Goal: Task Accomplishment & Management: Manage account settings

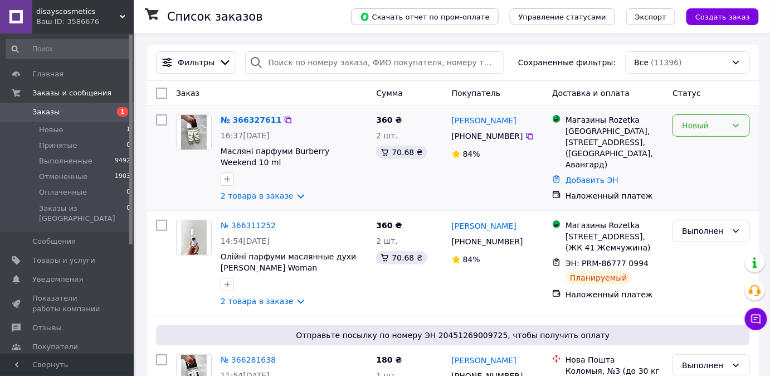
click at [709, 124] on div "Новый" at bounding box center [704, 125] width 45 height 12
click at [709, 147] on li "Принят" at bounding box center [712, 149] width 76 height 20
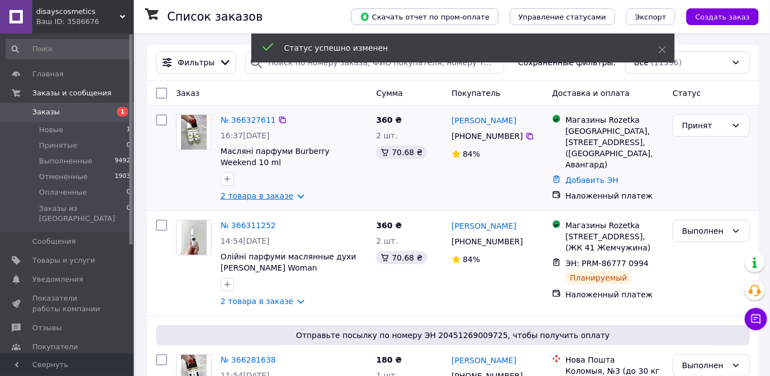
click at [272, 199] on link "2 товара в заказе" at bounding box center [257, 195] width 73 height 9
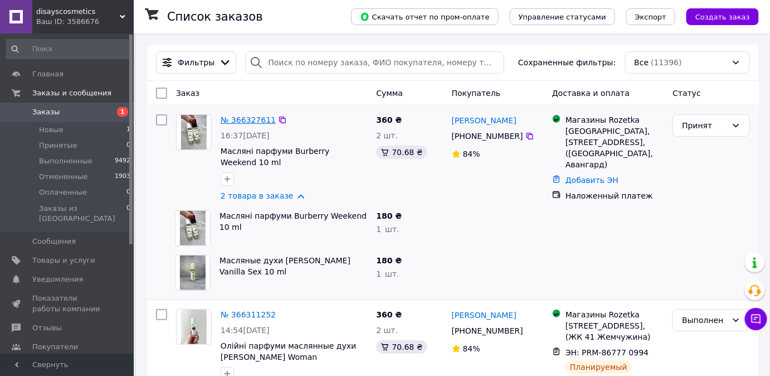
click at [244, 123] on link "№ 366327611" at bounding box center [248, 119] width 55 height 9
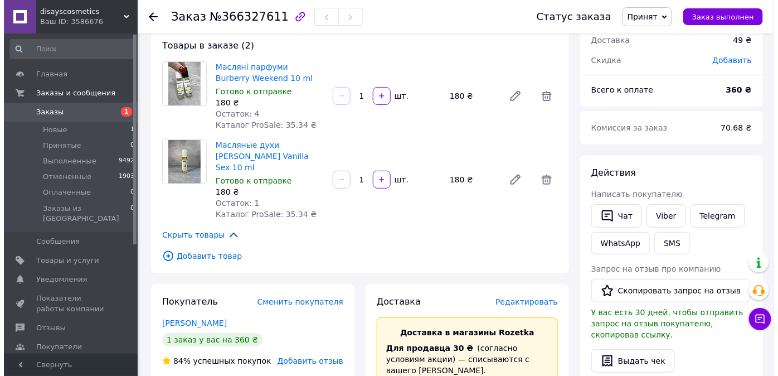
scroll to position [101, 0]
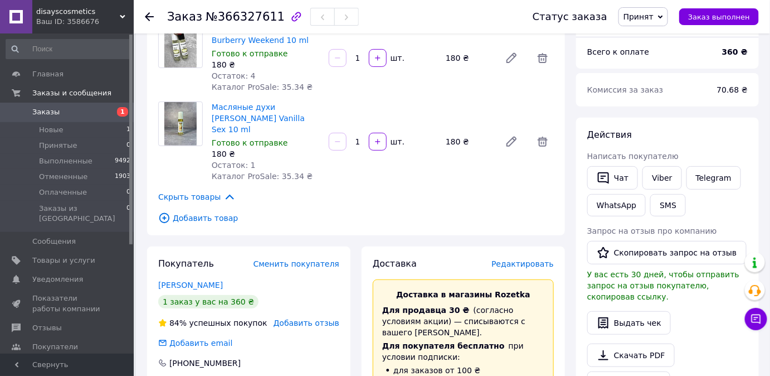
click at [522, 259] on span "Редактировать" at bounding box center [523, 263] width 62 height 9
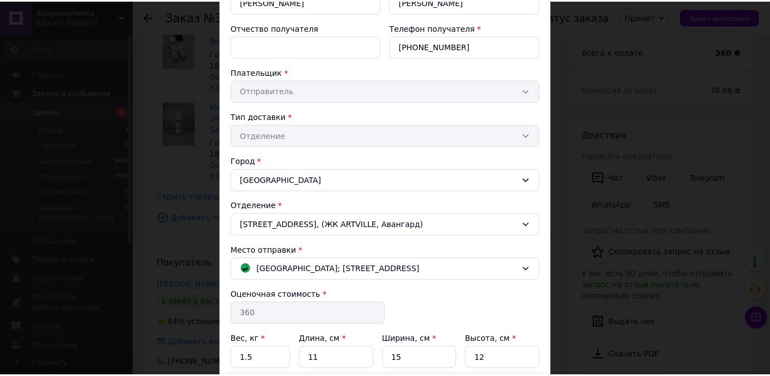
scroll to position [304, 0]
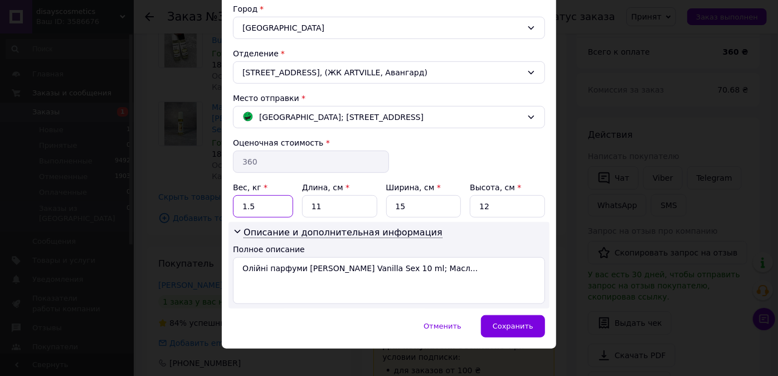
click at [245, 206] on input "1.5" at bounding box center [263, 206] width 60 height 22
type input "0.5"
click at [490, 203] on input "12" at bounding box center [507, 206] width 75 height 22
type input "1"
type input "3"
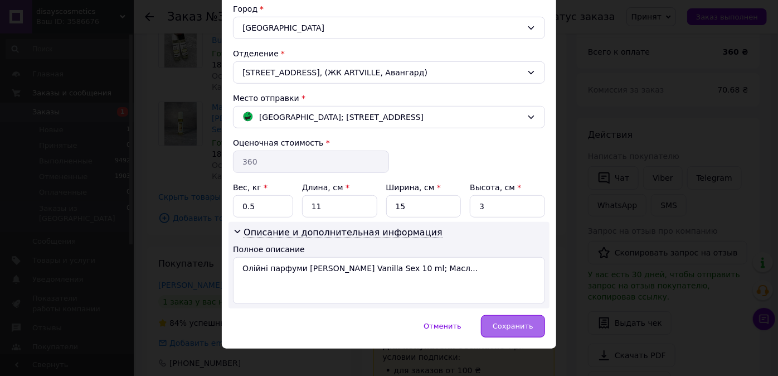
click at [507, 322] on span "Сохранить" at bounding box center [513, 326] width 41 height 8
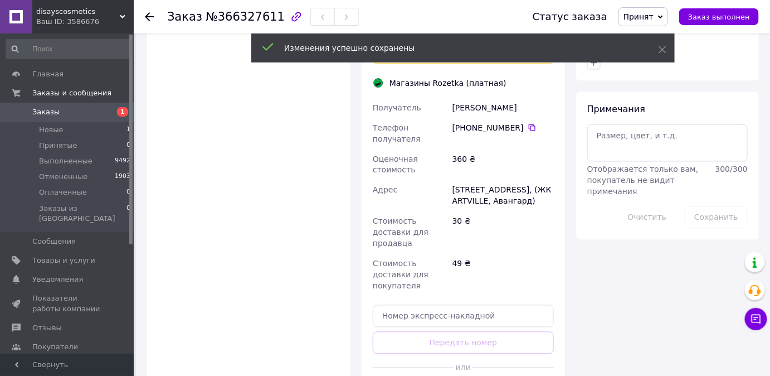
scroll to position [557, 0]
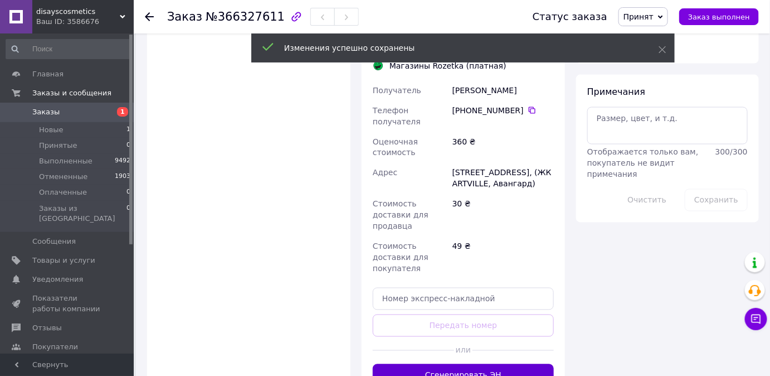
click at [436, 364] on button "Сгенерировать ЭН" at bounding box center [463, 375] width 181 height 22
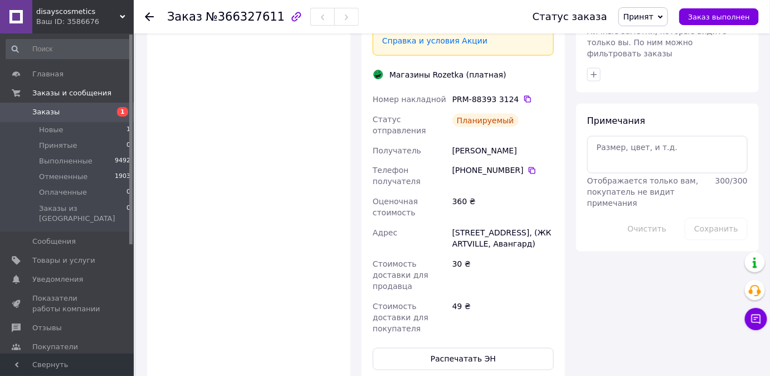
scroll to position [607, 0]
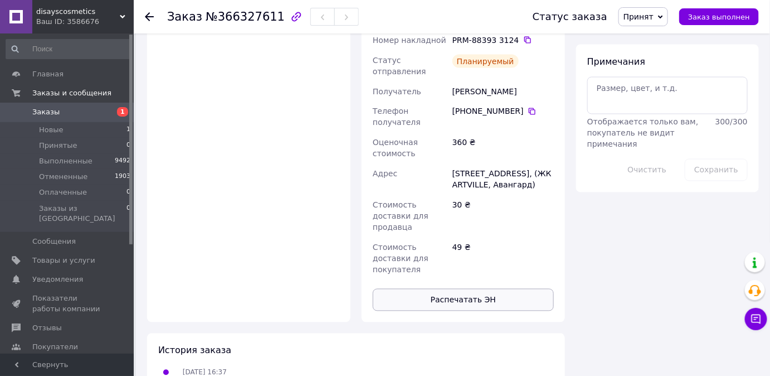
click at [506, 289] on button "Распечатать ЭН" at bounding box center [463, 300] width 181 height 22
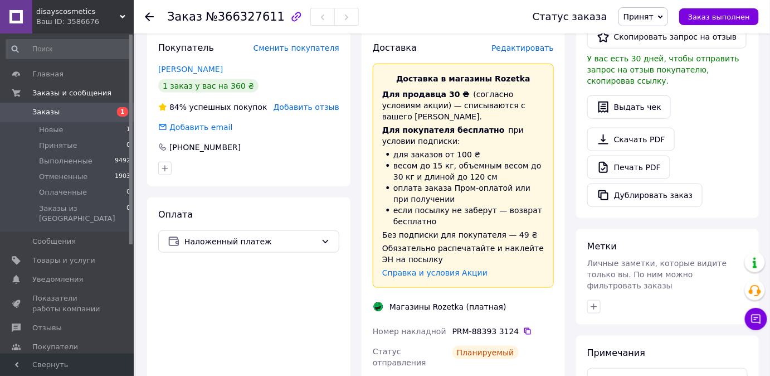
scroll to position [253, 0]
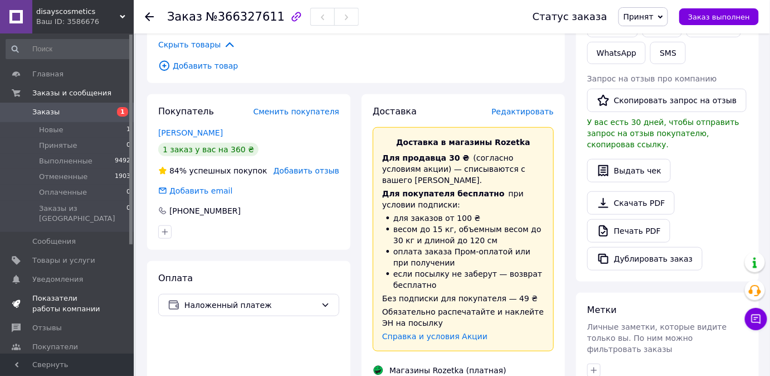
click at [45, 305] on link "Показатели работы компании" at bounding box center [68, 303] width 137 height 29
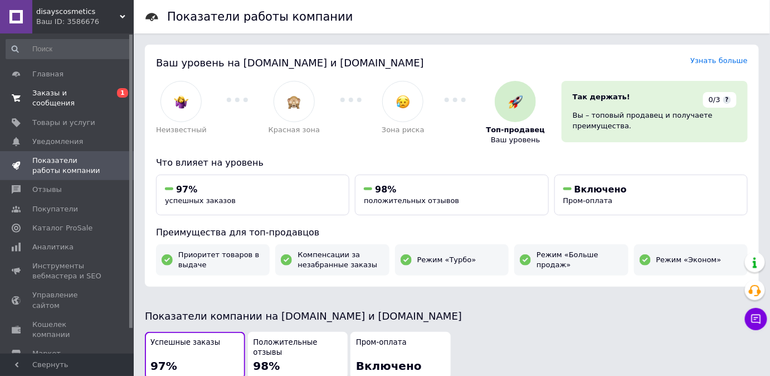
click at [99, 92] on span "Заказы и сообщения" at bounding box center [67, 98] width 71 height 20
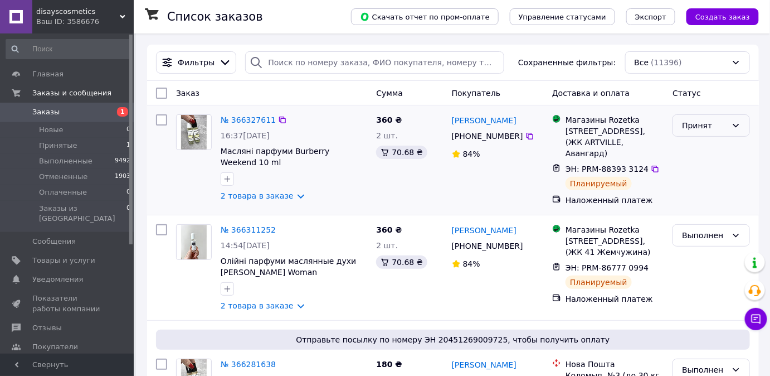
click at [704, 127] on div "Принят" at bounding box center [704, 125] width 45 height 12
click at [699, 150] on li "Выполнен" at bounding box center [712, 149] width 76 height 20
click at [98, 144] on li "Принятые 1" at bounding box center [68, 146] width 137 height 16
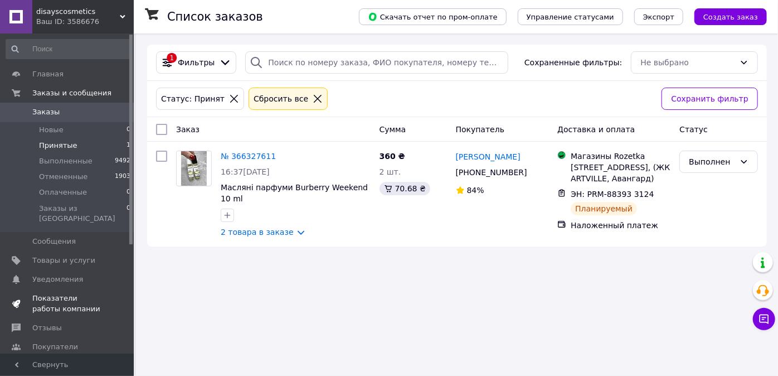
click at [42, 297] on span "Показатели работы компании" at bounding box center [67, 303] width 71 height 20
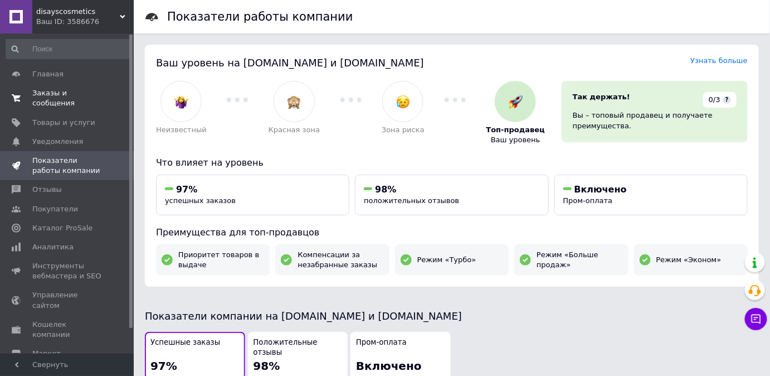
click at [77, 93] on span "Заказы и сообщения" at bounding box center [67, 98] width 71 height 20
